Goal: Task Accomplishment & Management: Complete application form

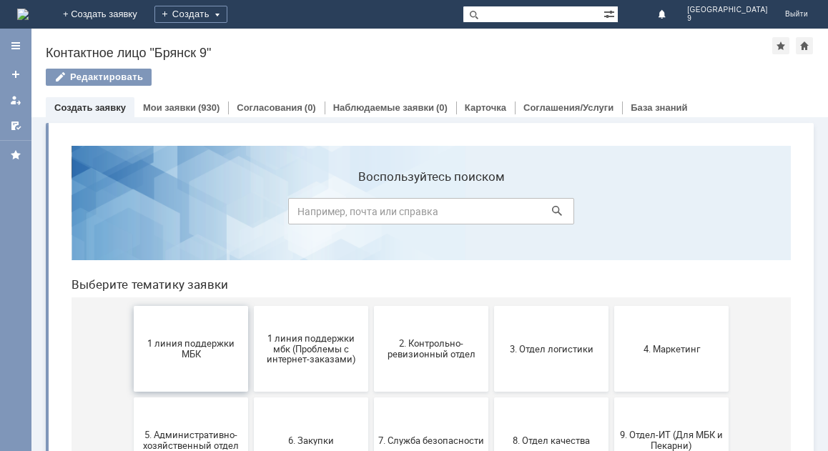
click at [218, 365] on button "1 линия поддержки МБК" at bounding box center [191, 349] width 114 height 86
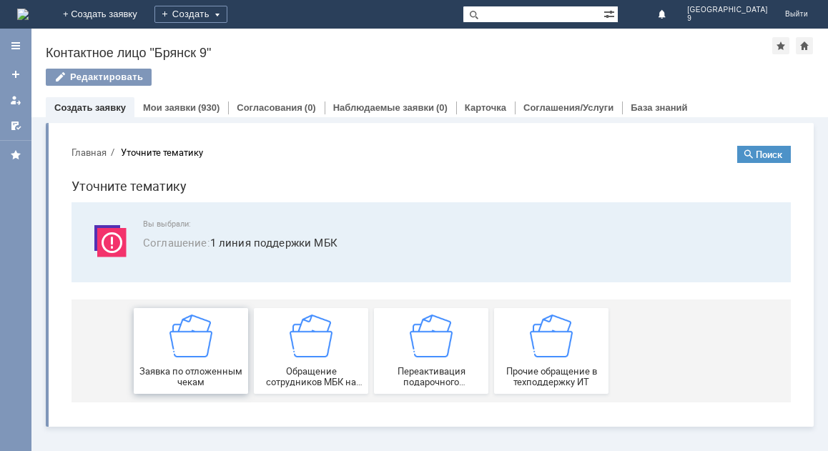
click at [212, 371] on span "Заявка по отложенным чекам" at bounding box center [191, 376] width 106 height 21
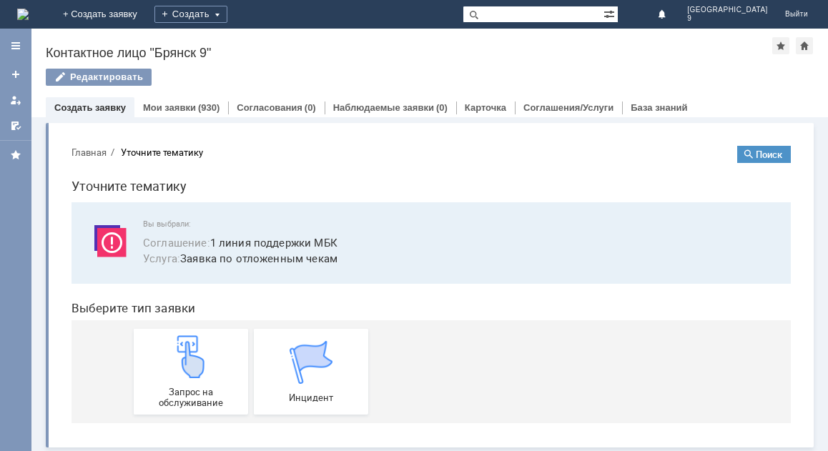
click at [212, 371] on div "Запрос на обслуживание" at bounding box center [191, 371] width 106 height 73
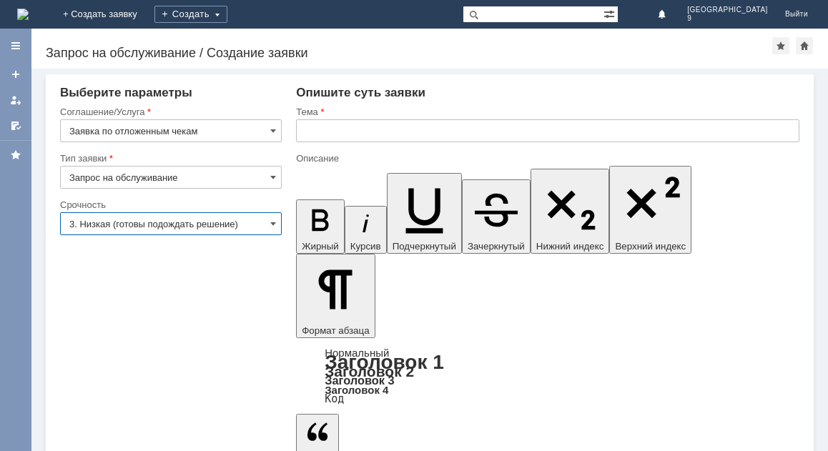
click at [152, 224] on input "3. Низкая (готовы подождать решение)" at bounding box center [171, 223] width 222 height 23
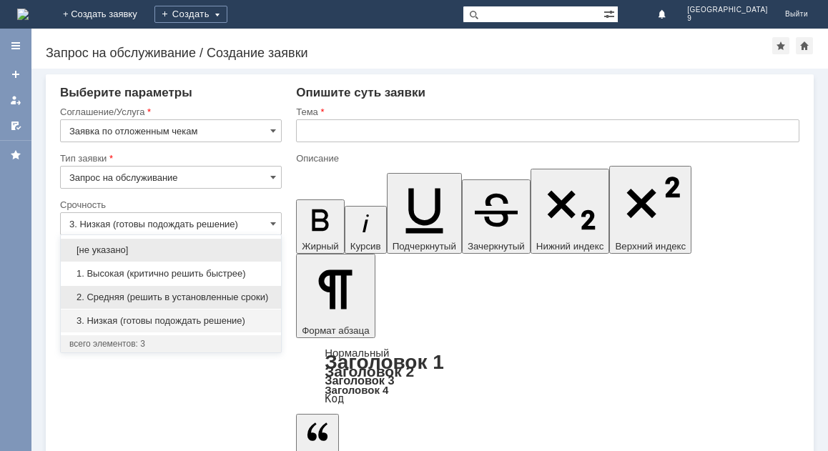
click at [134, 295] on span "2. Средняя (решить в установленные сроки)" at bounding box center [170, 297] width 203 height 11
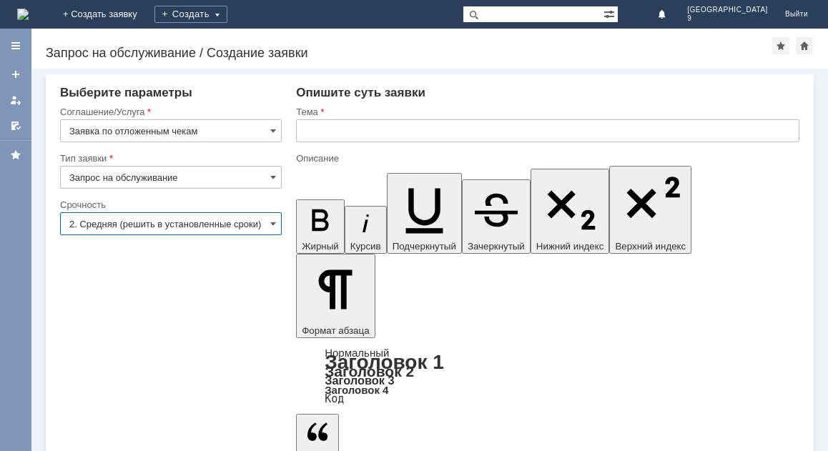
type input "2. Средняя (решить в установленные сроки)"
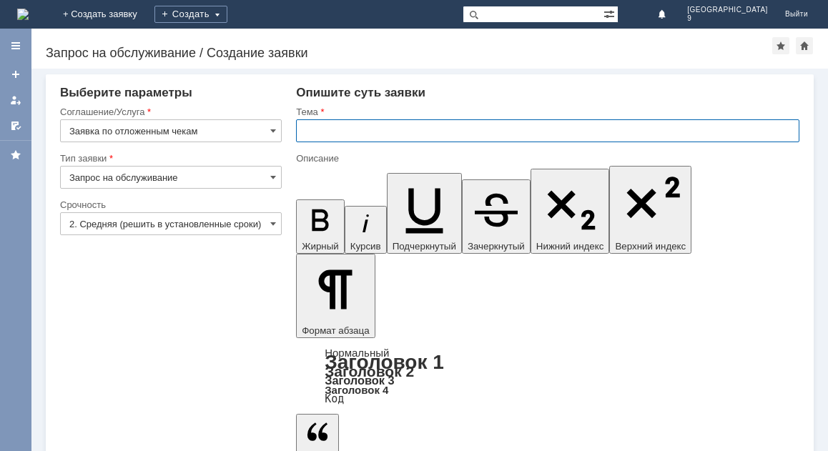
click at [329, 120] on input "text" at bounding box center [547, 130] width 503 height 23
type input "отложенный чек [DATE]"
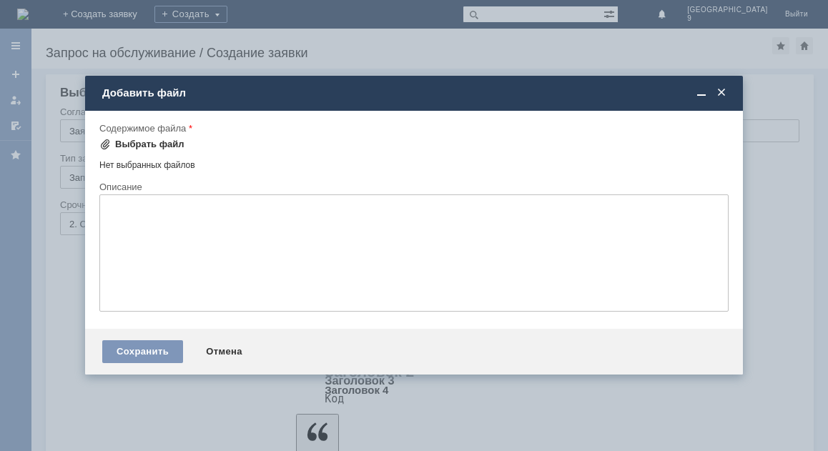
click at [128, 142] on div "Выбрать файл" at bounding box center [149, 144] width 69 height 11
click at [721, 93] on span at bounding box center [721, 93] width 14 height 13
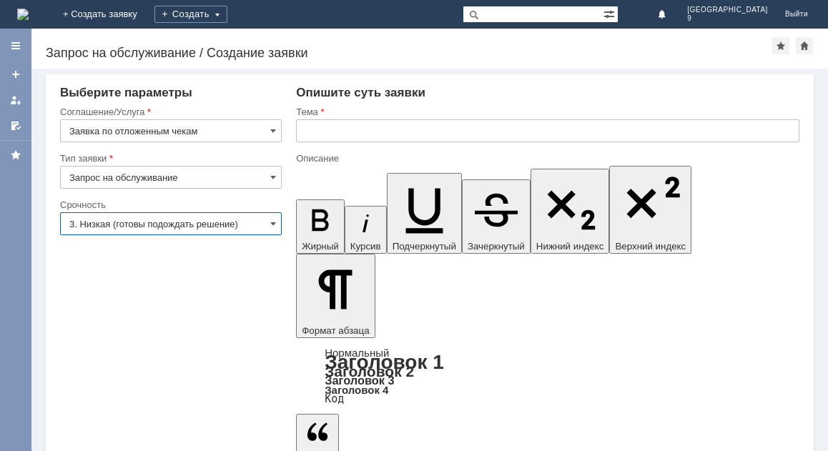
click at [208, 219] on input "3. Низкая (готовы подождать решение)" at bounding box center [171, 223] width 222 height 23
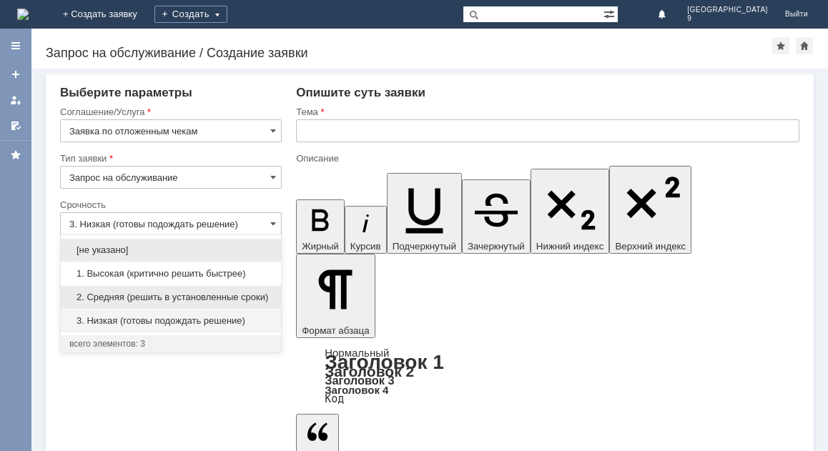
click at [217, 293] on span "2. Средняя (решить в установленные сроки)" at bounding box center [170, 297] width 203 height 11
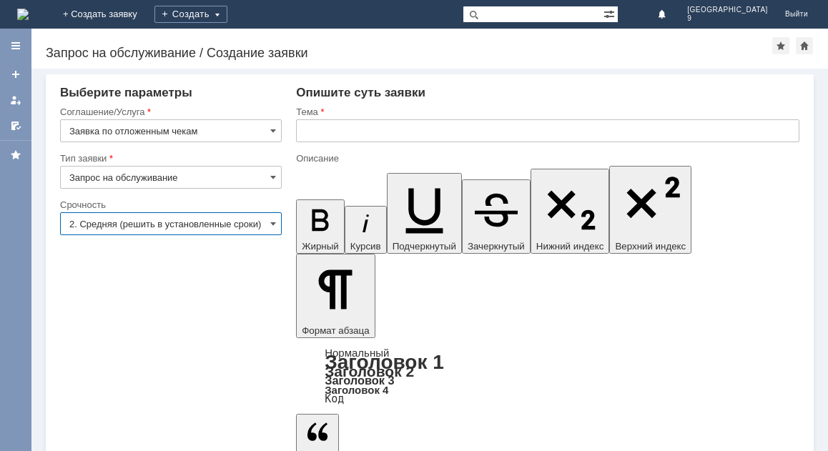
type input "2. Средняя (решить в установленные сроки)"
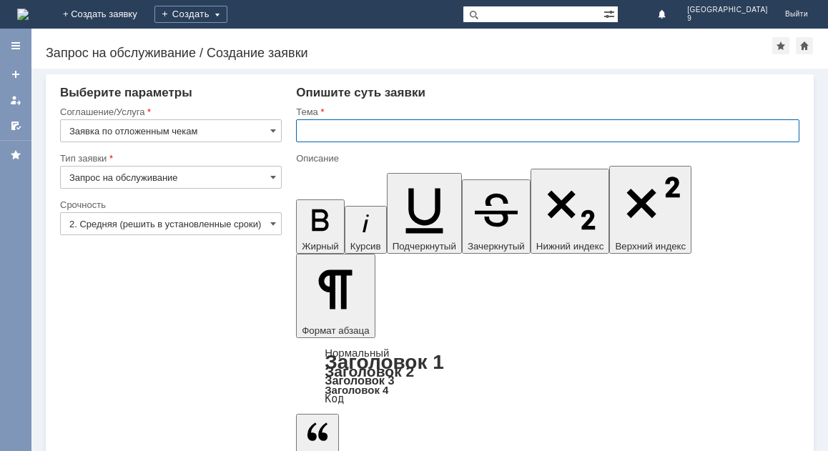
click at [426, 132] on input "text" at bounding box center [547, 130] width 503 height 23
type input "отложенный чек [DATE]"
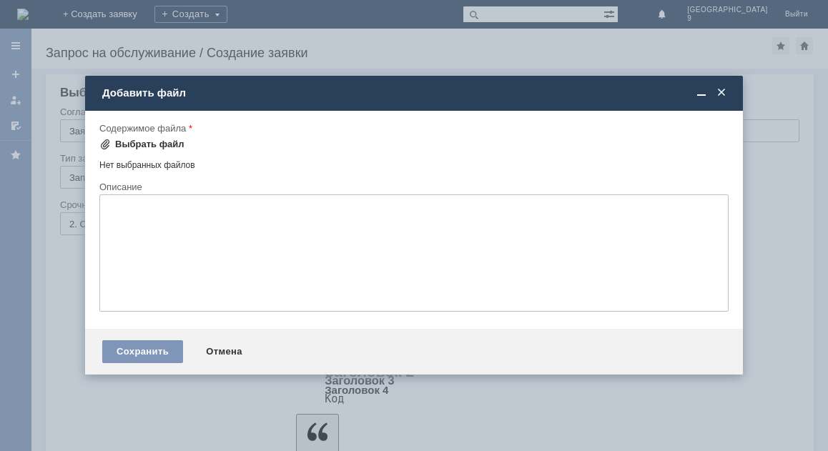
click at [164, 144] on div "Выбрать файл" at bounding box center [149, 144] width 69 height 11
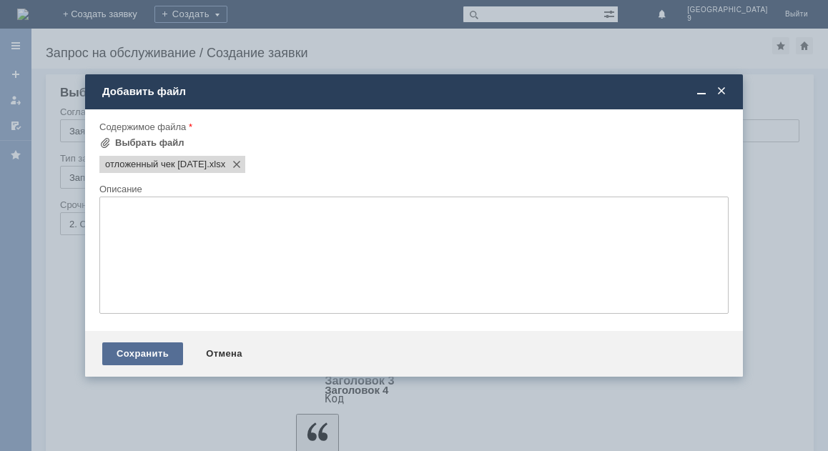
click at [124, 355] on div "Сохранить" at bounding box center [142, 353] width 81 height 23
